Goal: Information Seeking & Learning: Learn about a topic

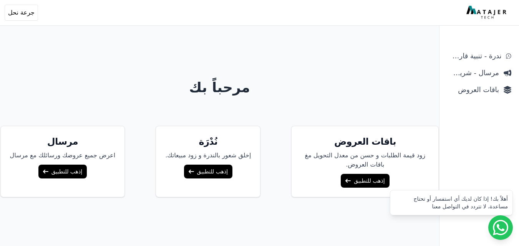
click at [362, 180] on link "إذهب للتطبيق" at bounding box center [365, 181] width 48 height 14
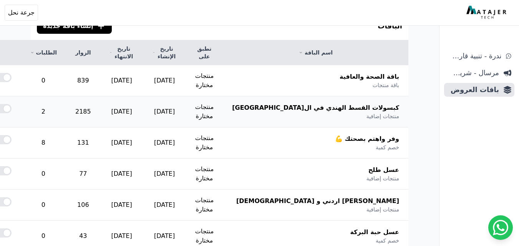
scroll to position [78, 0]
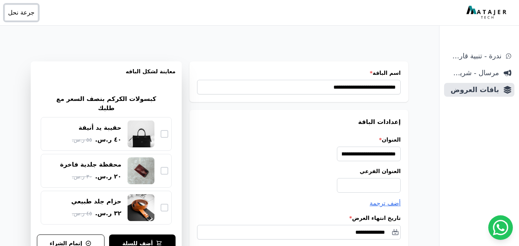
click at [20, 14] on span "جرعة نحل" at bounding box center [21, 12] width 27 height 9
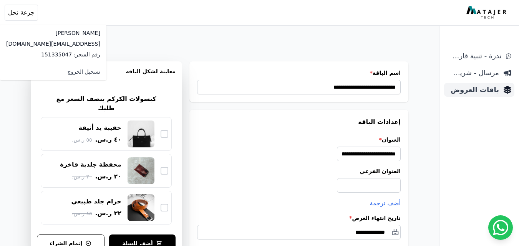
click at [487, 91] on span "باقات العروض" at bounding box center [473, 90] width 52 height 11
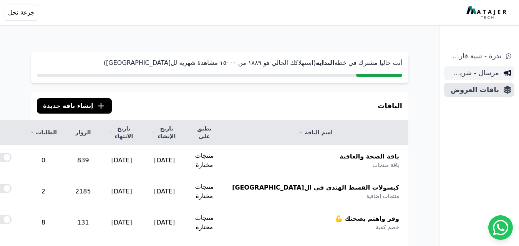
click at [478, 78] on span "مرسال - شريط دعاية" at bounding box center [473, 73] width 52 height 11
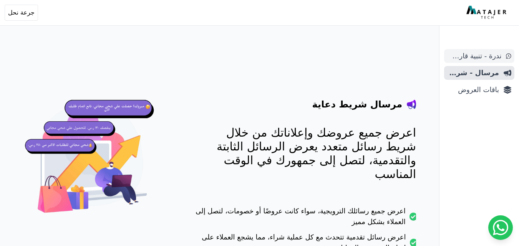
click at [480, 53] on span "ندرة - تنبية قارب علي النفاذ" at bounding box center [474, 56] width 54 height 11
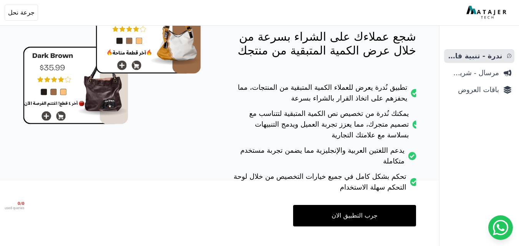
scroll to position [105, 0]
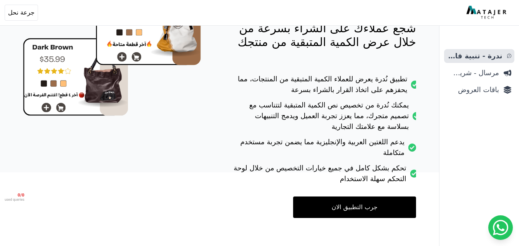
click at [366, 79] on li "تطبيق نُدرة يعرض للعملاء الكمية المتبقية من المنتجات، مما يحفزهم على اتخاذ القر…" at bounding box center [324, 87] width 185 height 26
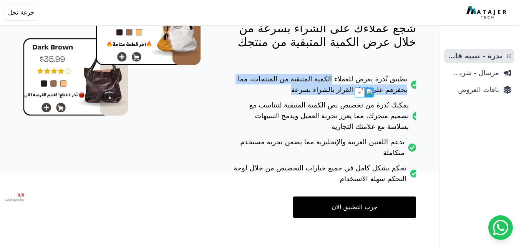
click at [366, 79] on li "تطبيق نُدرة يعرض للعملاء الكمية المتبقية من المنتجات، مما يحفزهم على اتخاذ القر…" at bounding box center [324, 87] width 185 height 26
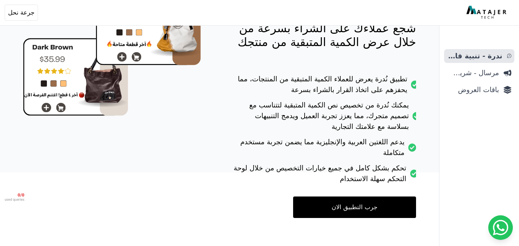
click at [364, 111] on li "يمكنك نُدرة من تخصيص نص الكمية المتبقية لتتناسب مع تصميم متجرك، مما يعزز تجربة …" at bounding box center [324, 118] width 185 height 37
